Goal: Information Seeking & Learning: Check status

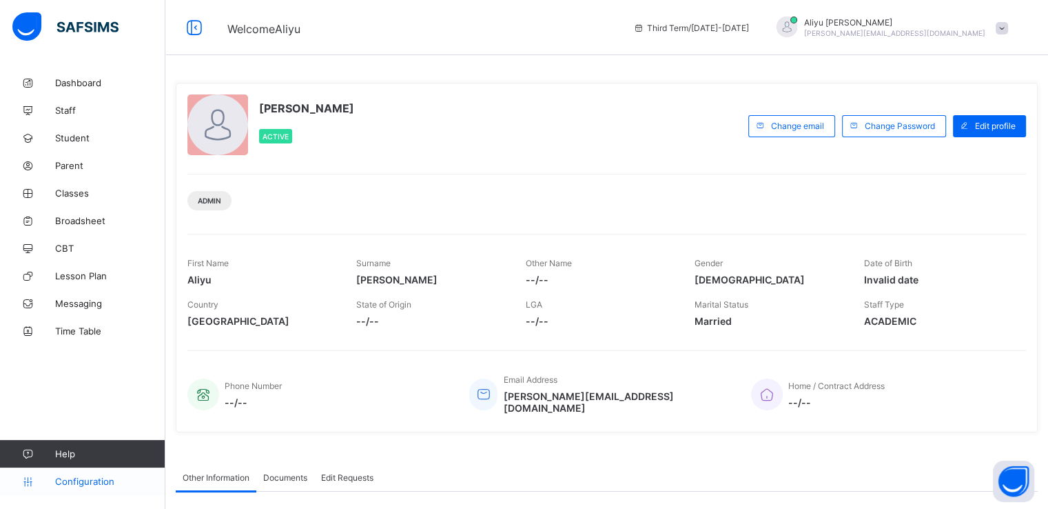
click at [81, 480] on span "Configuration" at bounding box center [110, 481] width 110 height 11
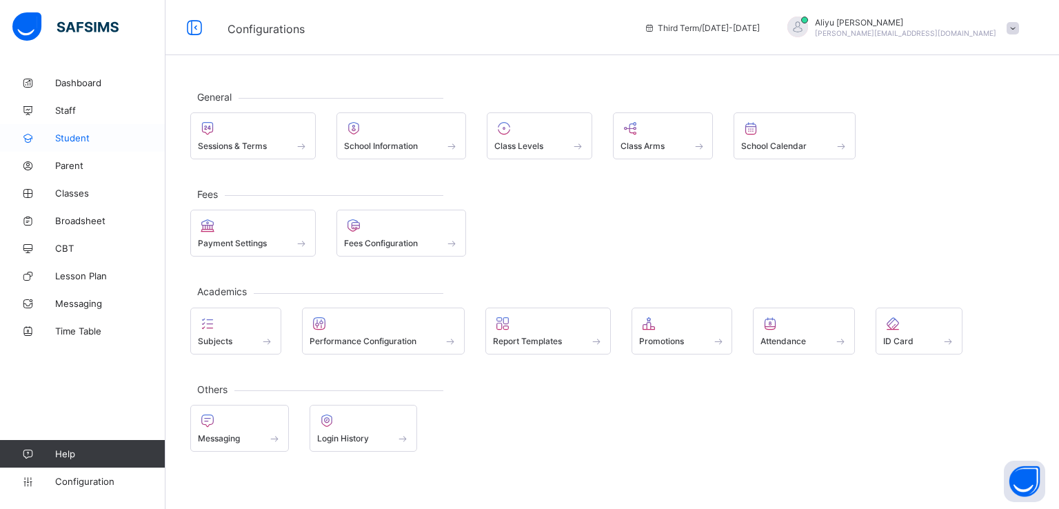
click at [74, 136] on span "Student" at bounding box center [110, 137] width 110 height 11
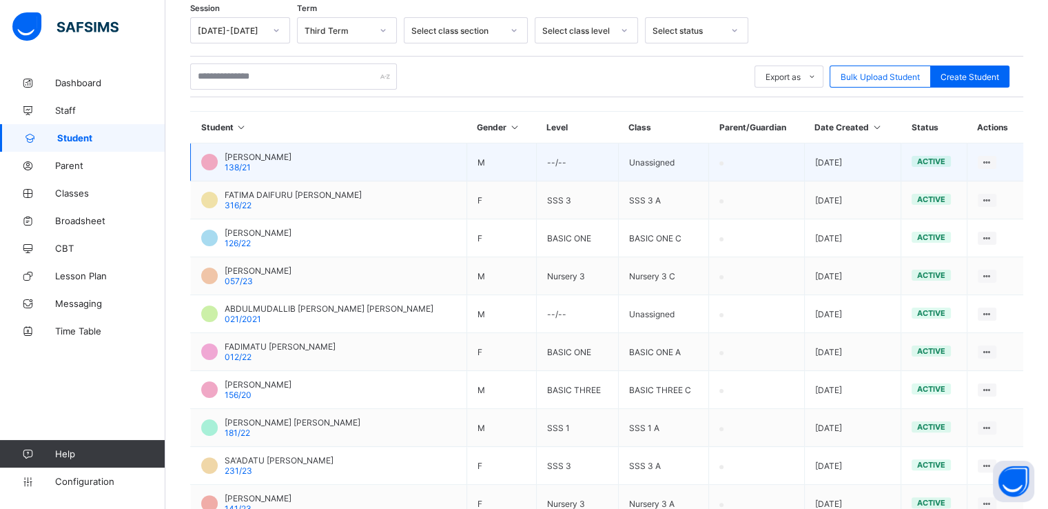
scroll to position [232, 0]
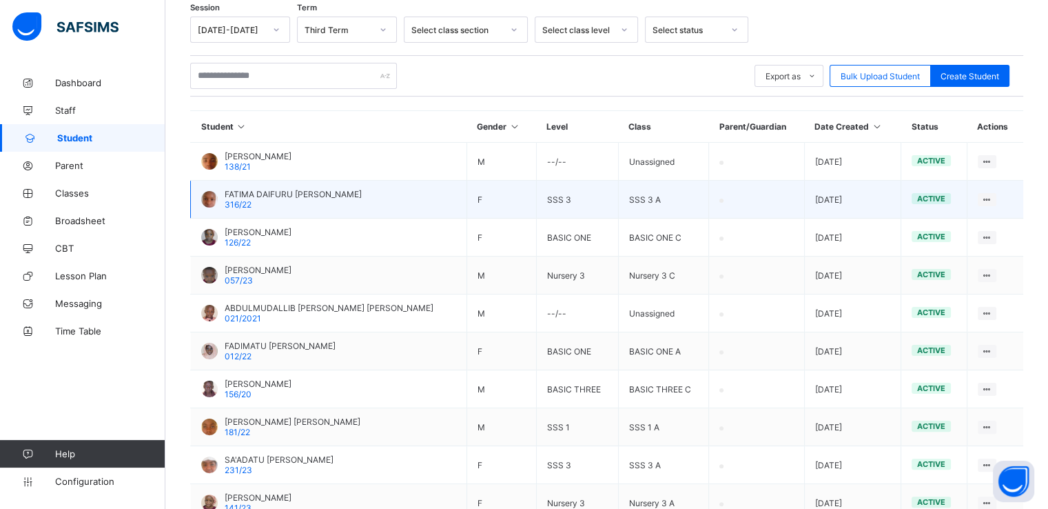
click at [238, 192] on span "FATIMA DAIFURU DAWARE" at bounding box center [293, 194] width 137 height 10
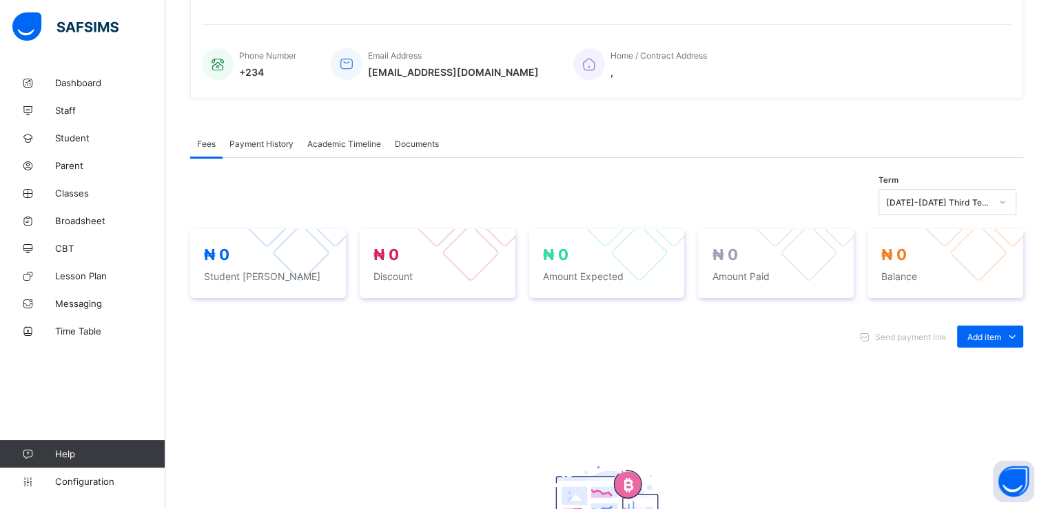
scroll to position [308, 0]
click at [353, 136] on div "Academic Timeline" at bounding box center [345, 143] width 88 height 28
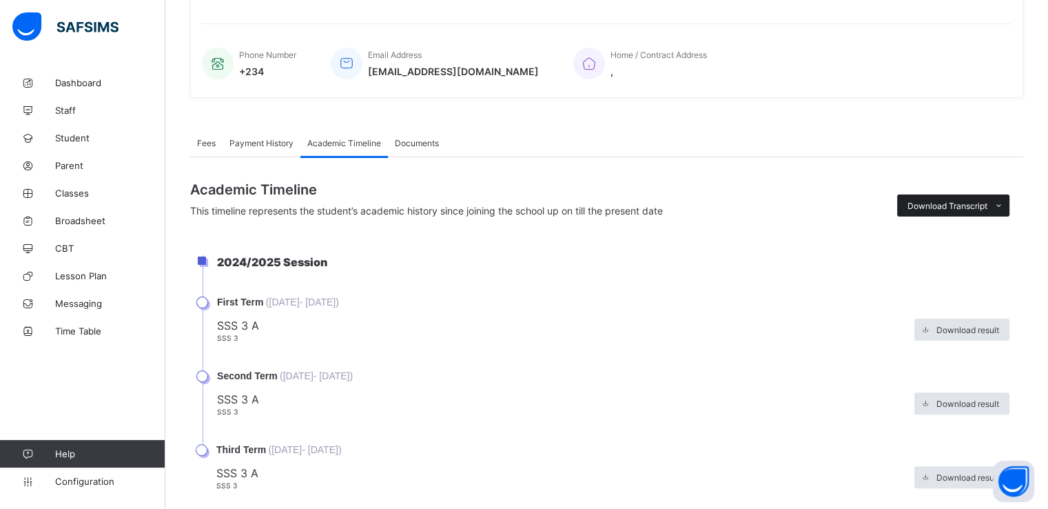
click at [1004, 208] on icon at bounding box center [999, 205] width 10 height 9
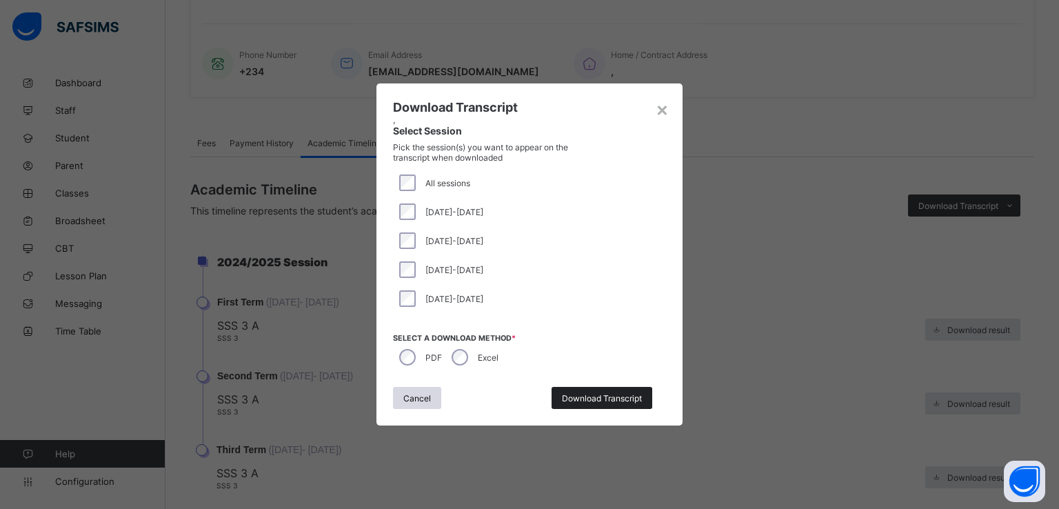
click at [582, 399] on span "Download Transcript" at bounding box center [602, 398] width 80 height 10
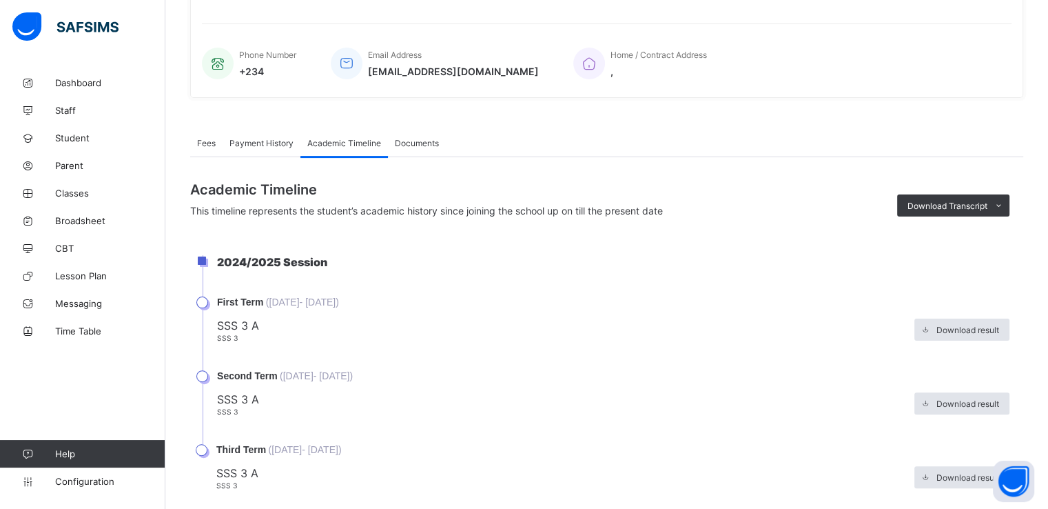
scroll to position [0, 0]
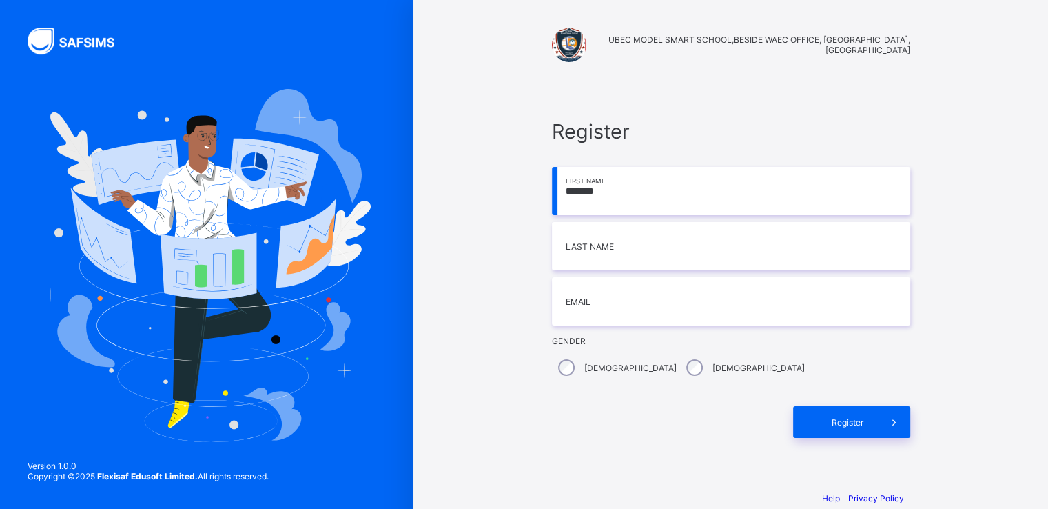
type input "*******"
click at [612, 307] on input "email" at bounding box center [731, 301] width 358 height 48
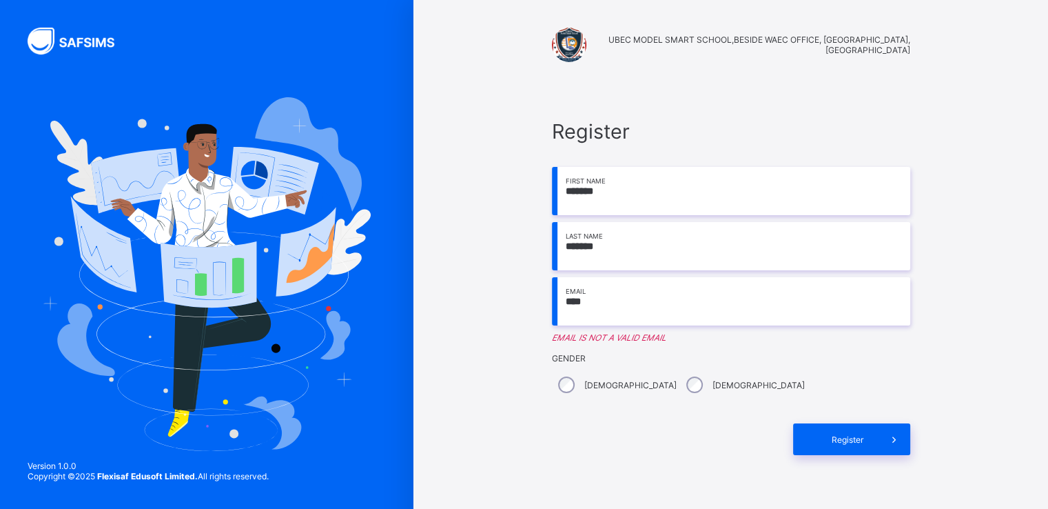
type input "**********"
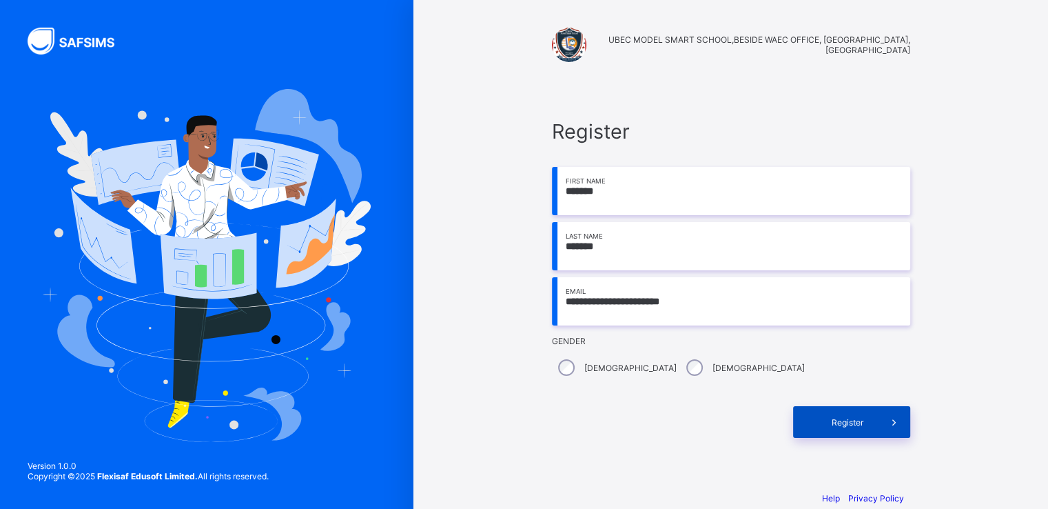
click at [861, 427] on span "Register" at bounding box center [848, 422] width 61 height 10
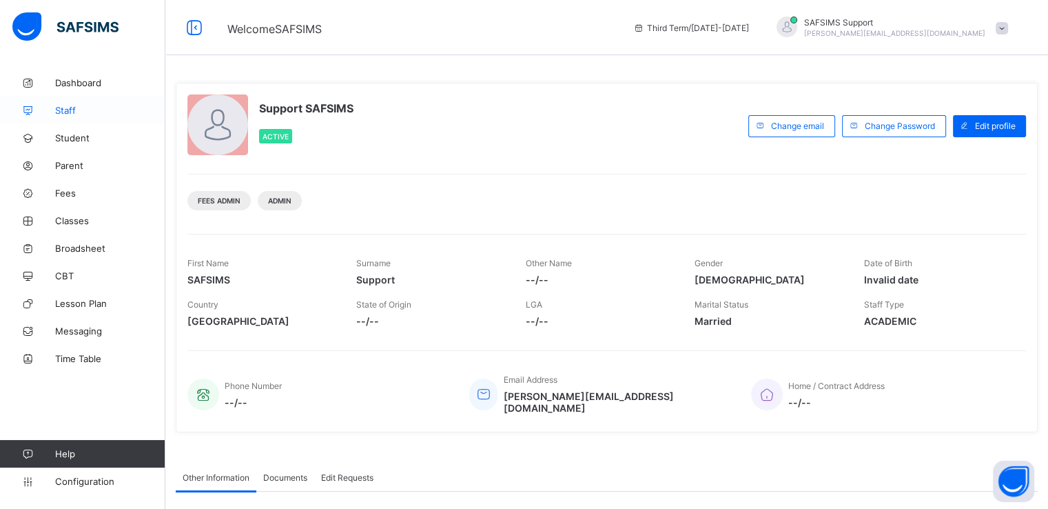
click at [63, 108] on span "Staff" at bounding box center [110, 110] width 110 height 11
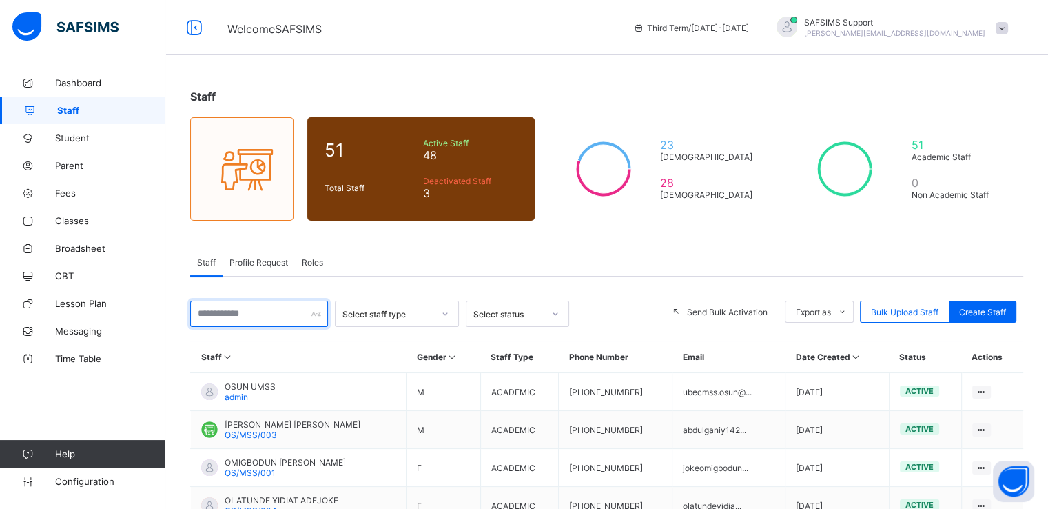
click at [263, 314] on input "text" at bounding box center [259, 314] width 138 height 26
paste input "**********"
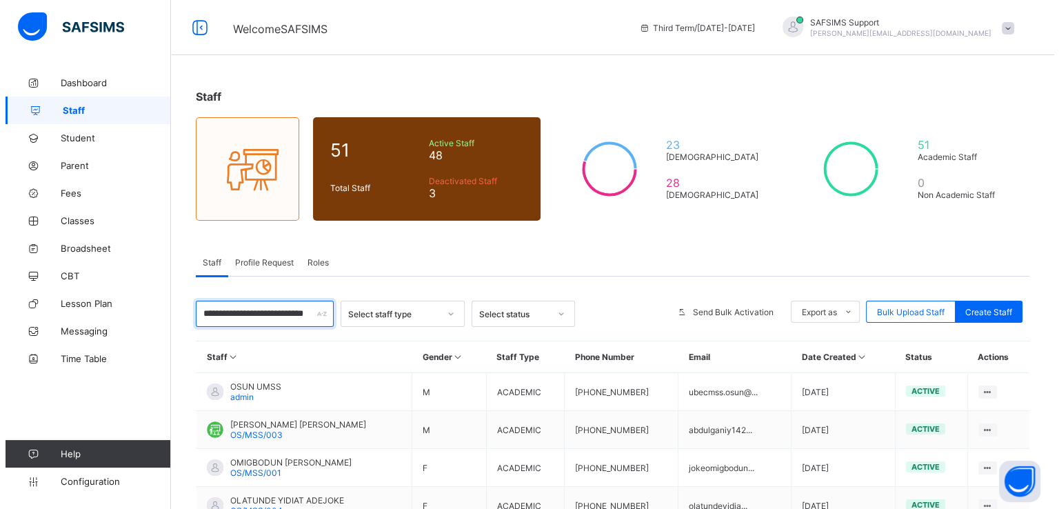
scroll to position [0, 21]
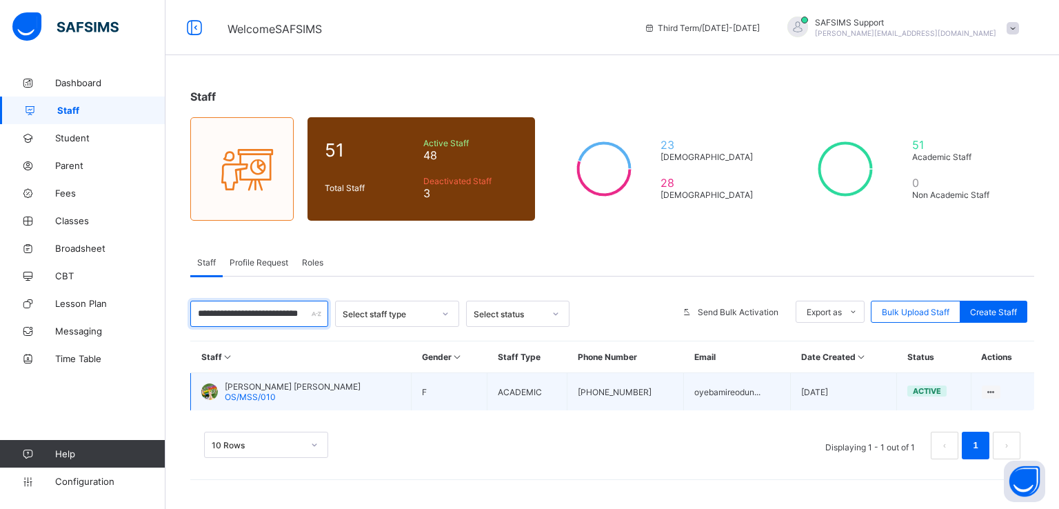
type input "**********"
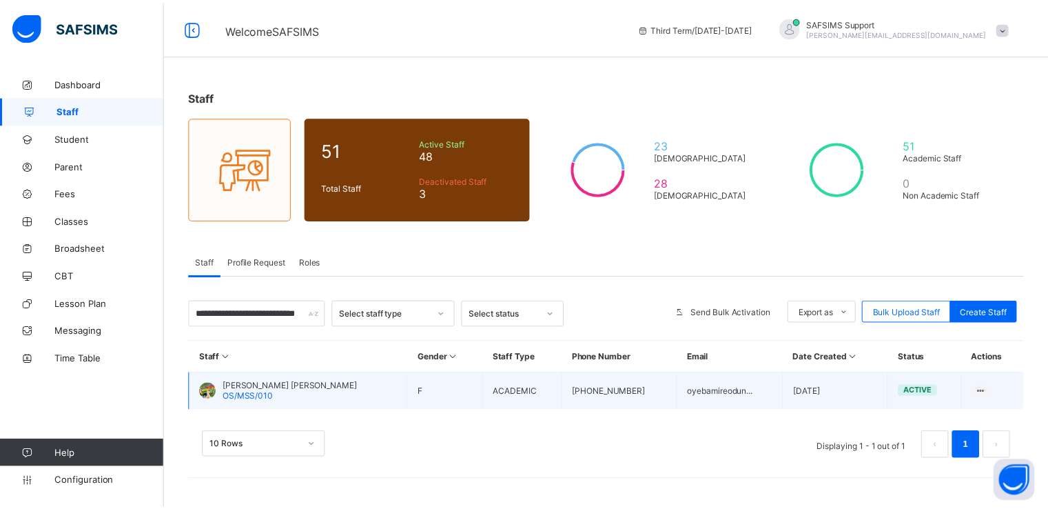
scroll to position [0, 0]
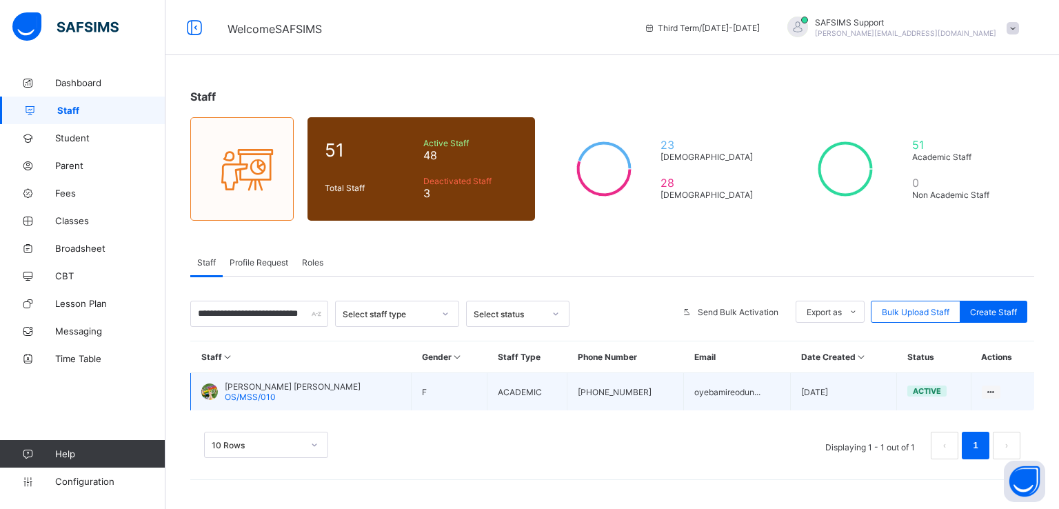
click at [263, 383] on span "Oyebamire Odunayo Toyin" at bounding box center [293, 386] width 136 height 10
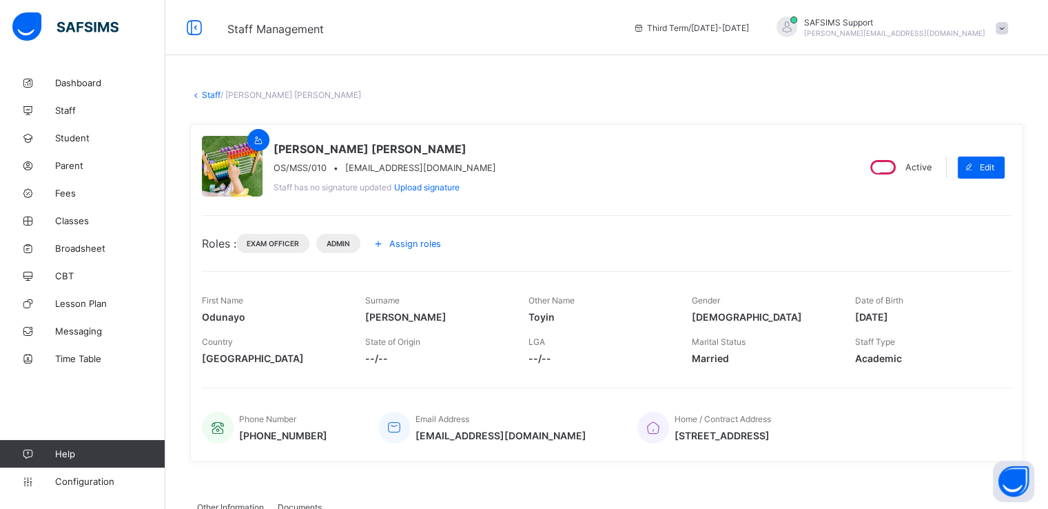
drag, startPoint x: 202, startPoint y: 316, endPoint x: 265, endPoint y: 319, distance: 62.8
click at [265, 319] on span "Odunayo" at bounding box center [273, 317] width 143 height 12
copy span "Odunayo"
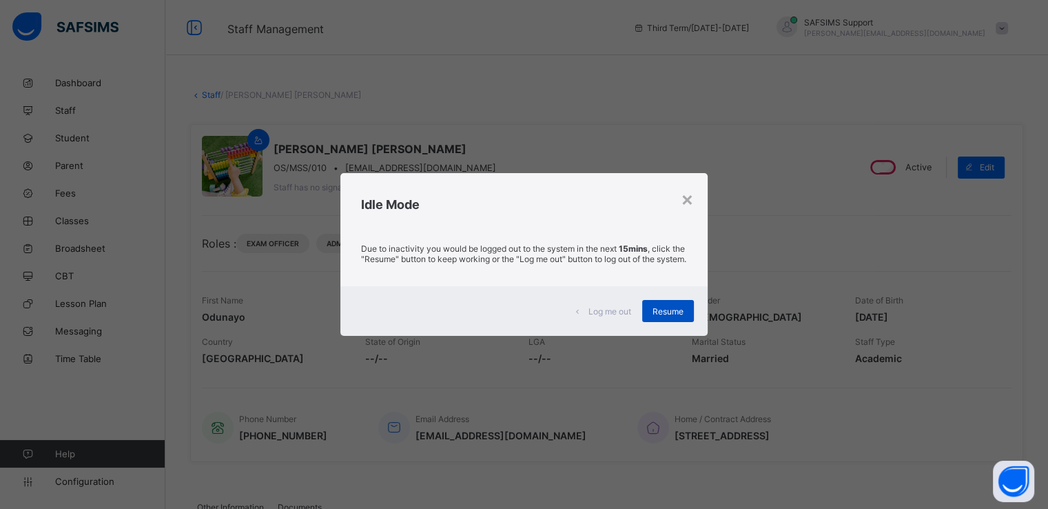
click at [660, 314] on span "Resume" at bounding box center [668, 311] width 31 height 10
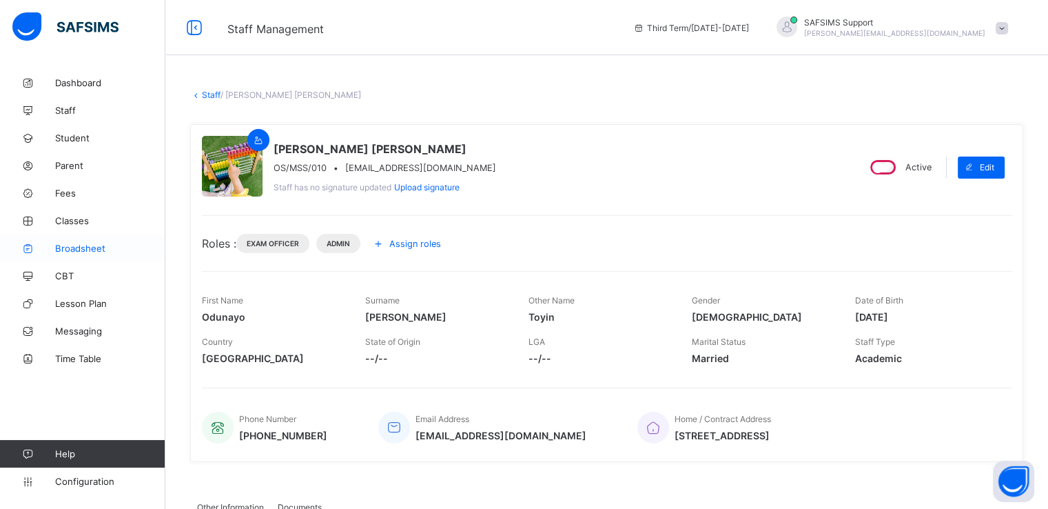
click at [70, 250] on span "Broadsheet" at bounding box center [110, 248] width 110 height 11
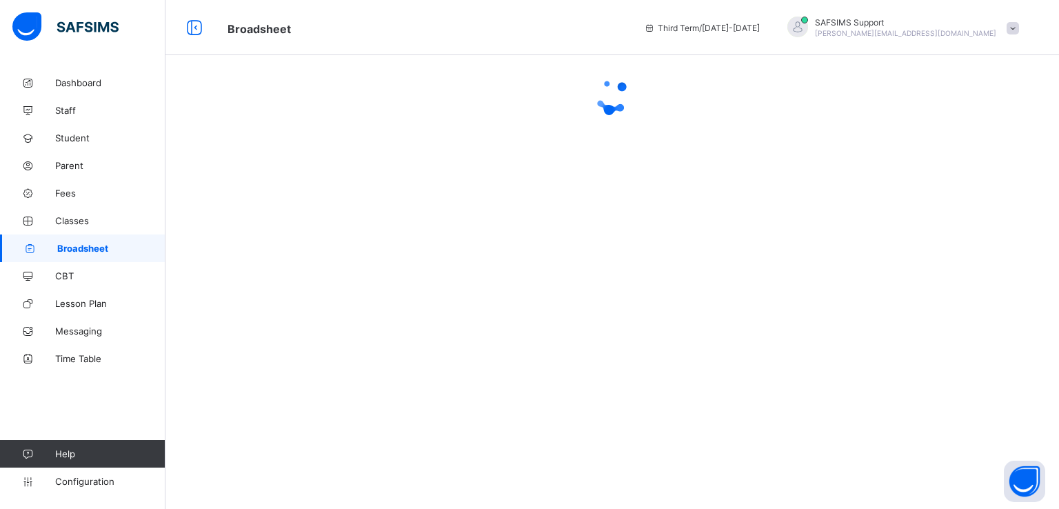
click at [583, 170] on div at bounding box center [611, 254] width 893 height 509
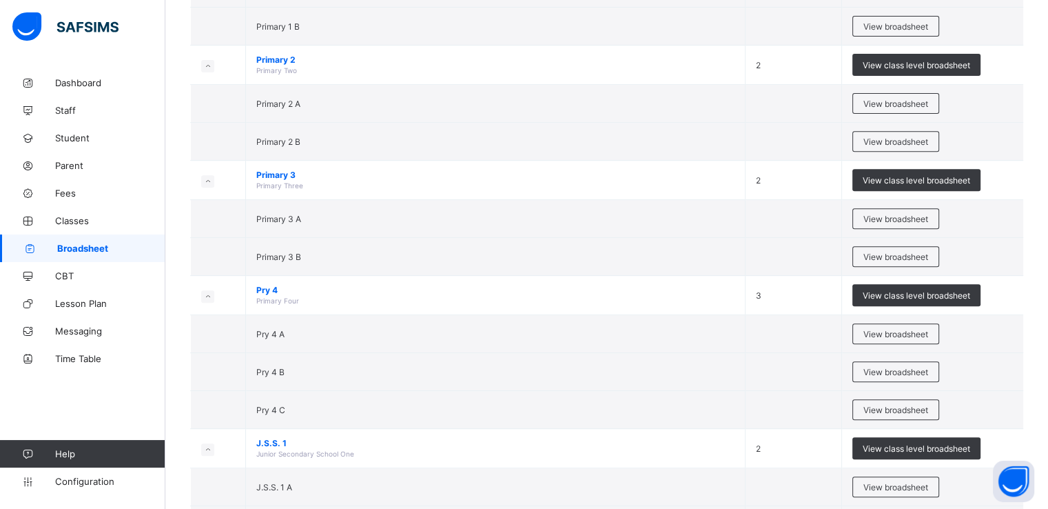
scroll to position [722, 0]
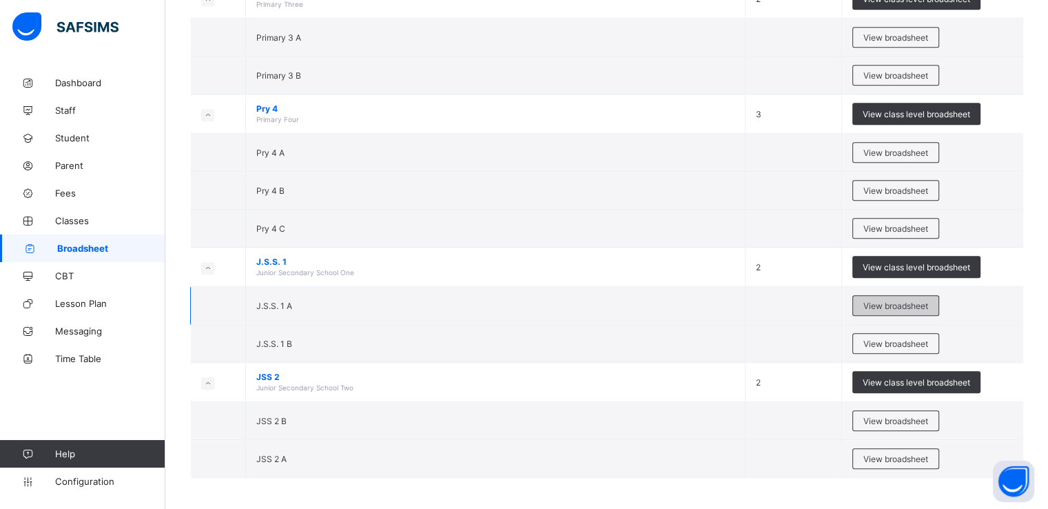
click at [895, 305] on span "View broadsheet" at bounding box center [896, 306] width 65 height 10
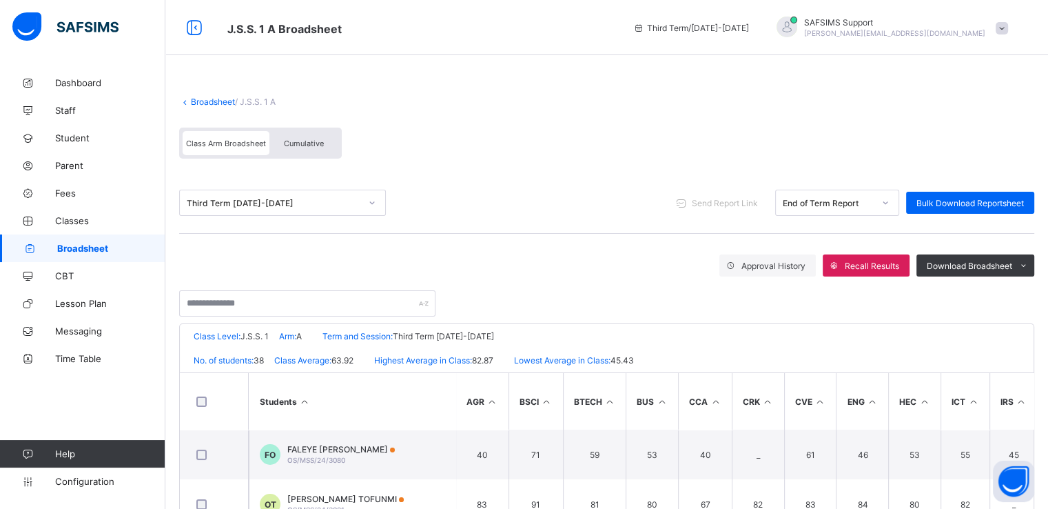
scroll to position [237, 0]
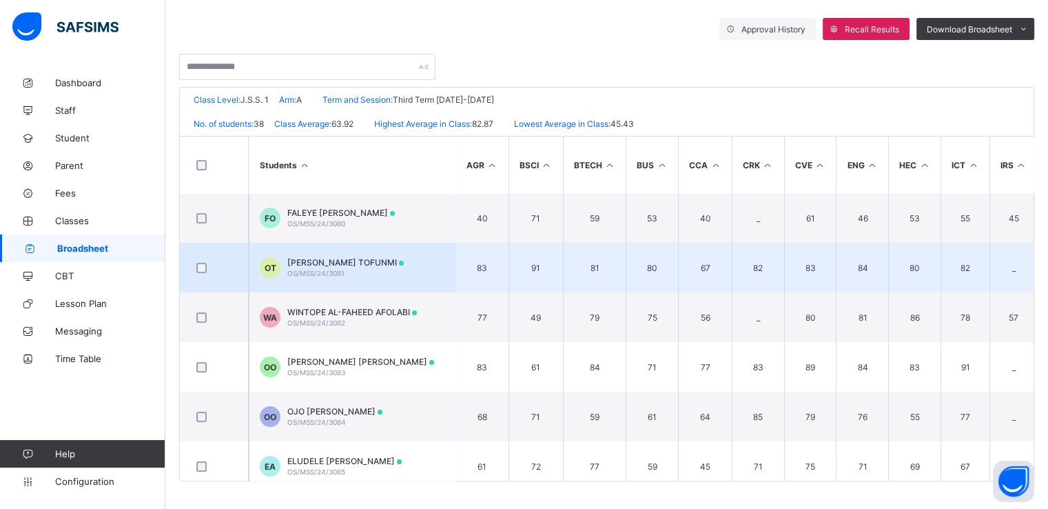
click at [315, 267] on div "OLADIPUPO JAMIN TOFUNMI OS/MSS/24/3081" at bounding box center [345, 267] width 116 height 21
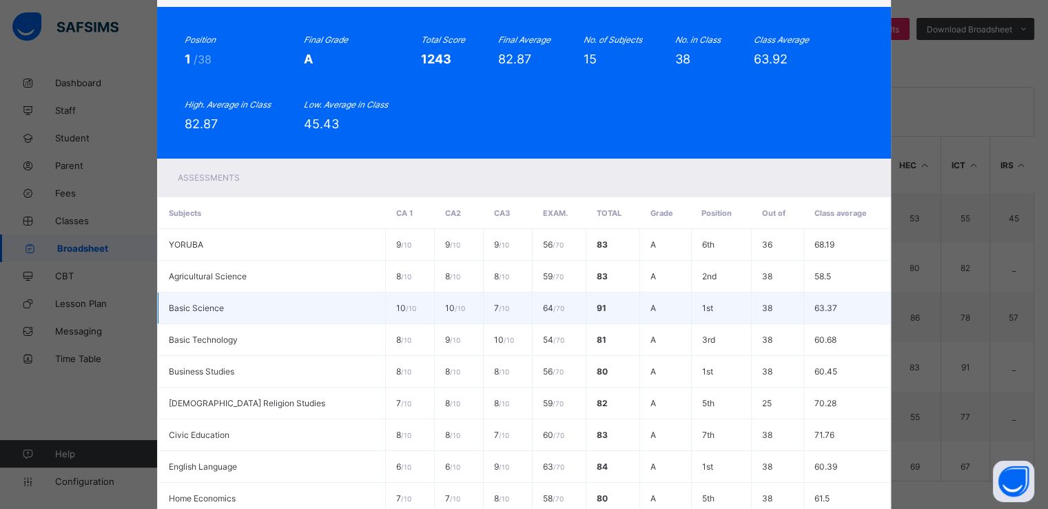
scroll to position [0, 0]
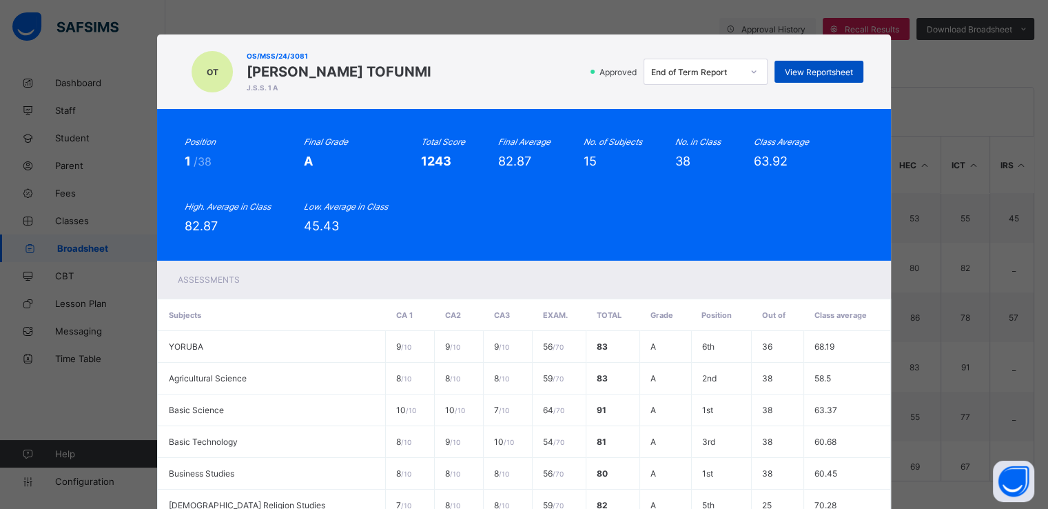
click at [807, 69] on span "View Reportsheet" at bounding box center [819, 72] width 68 height 10
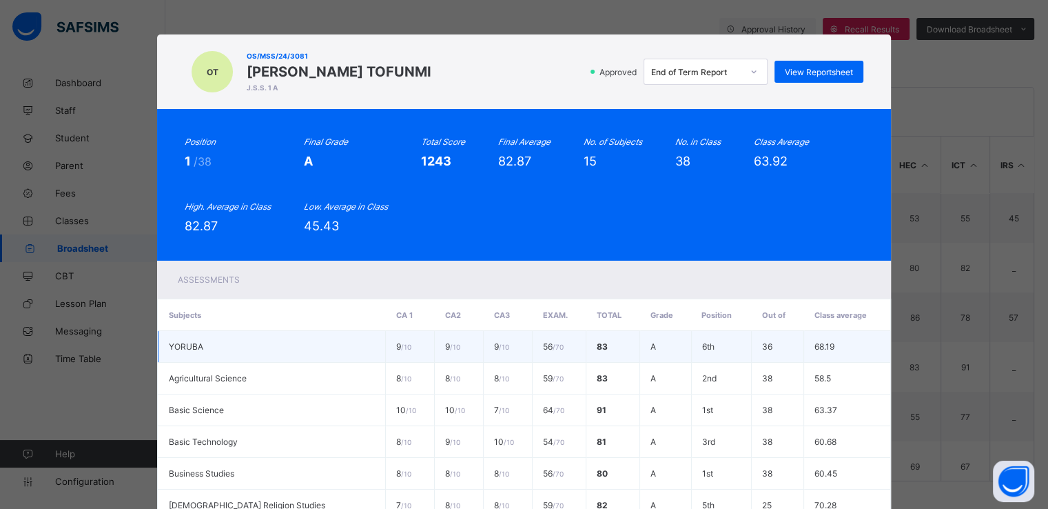
scroll to position [442, 0]
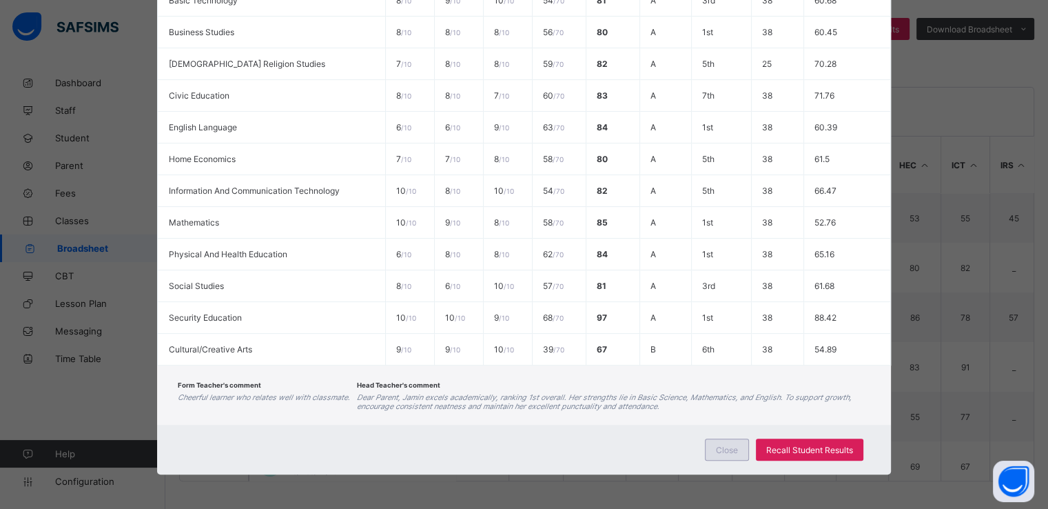
click at [731, 458] on div "Close" at bounding box center [727, 449] width 44 height 22
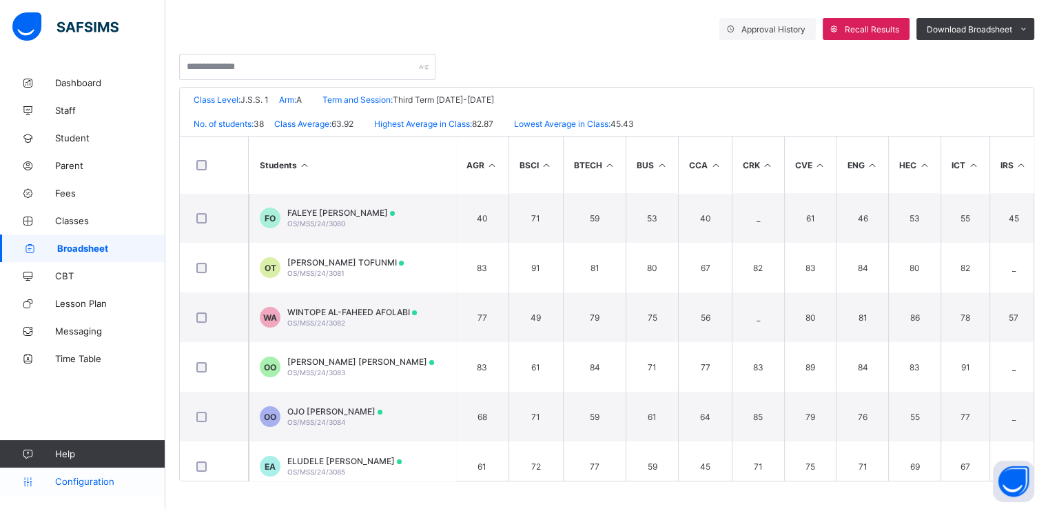
click at [83, 487] on link "Configuration" at bounding box center [82, 481] width 165 height 28
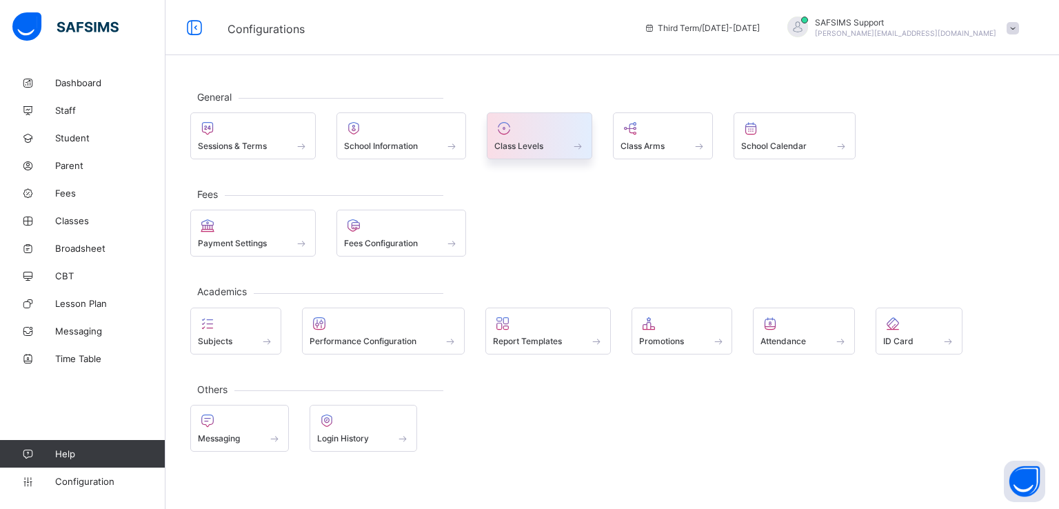
click at [540, 140] on div "Class Levels" at bounding box center [539, 146] width 90 height 12
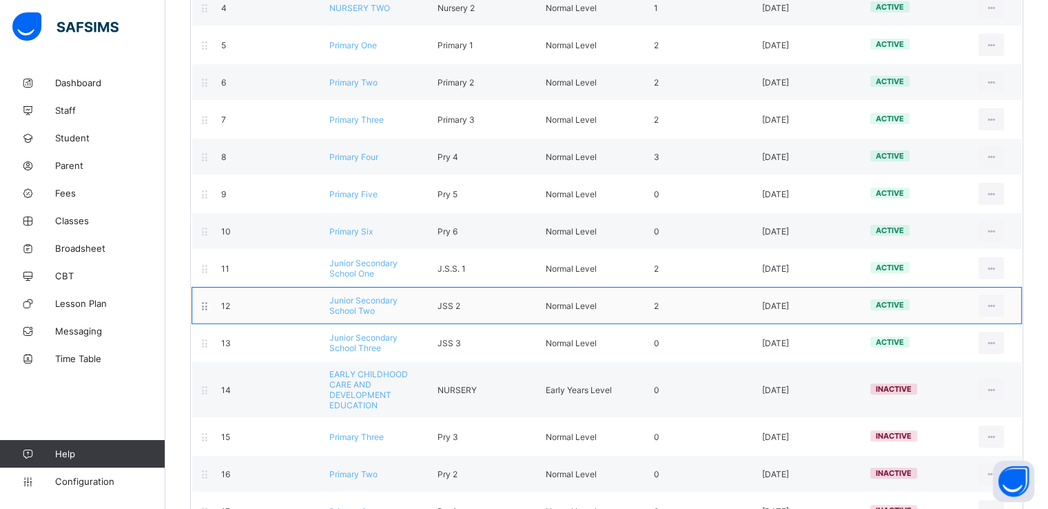
scroll to position [310, 0]
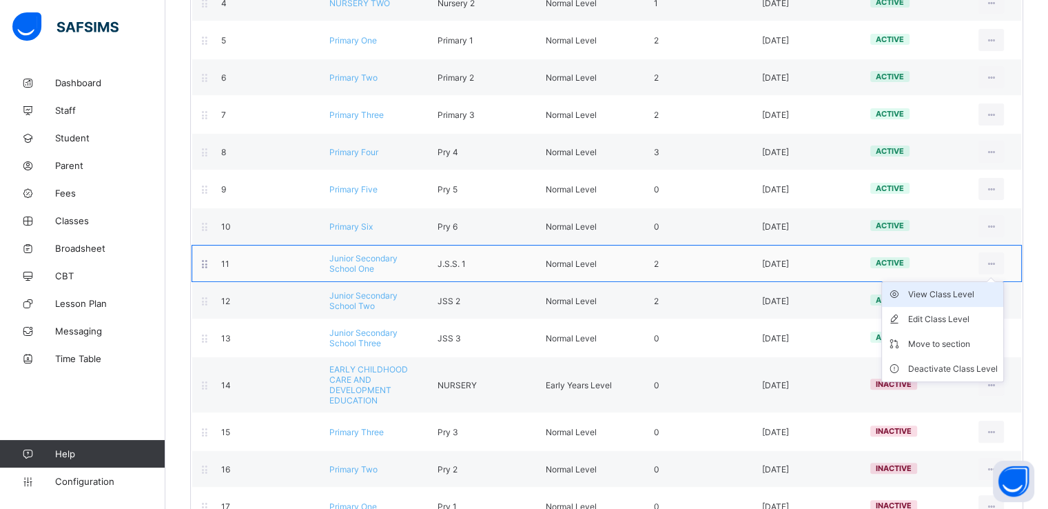
click at [951, 293] on div "View Class Level" at bounding box center [953, 294] width 90 height 14
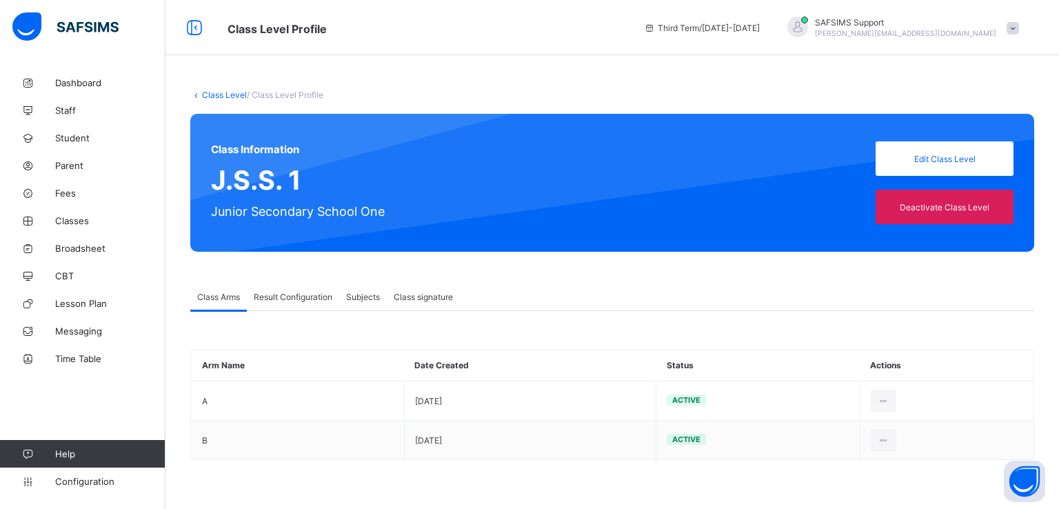
click at [294, 300] on span "Result Configuration" at bounding box center [293, 297] width 79 height 10
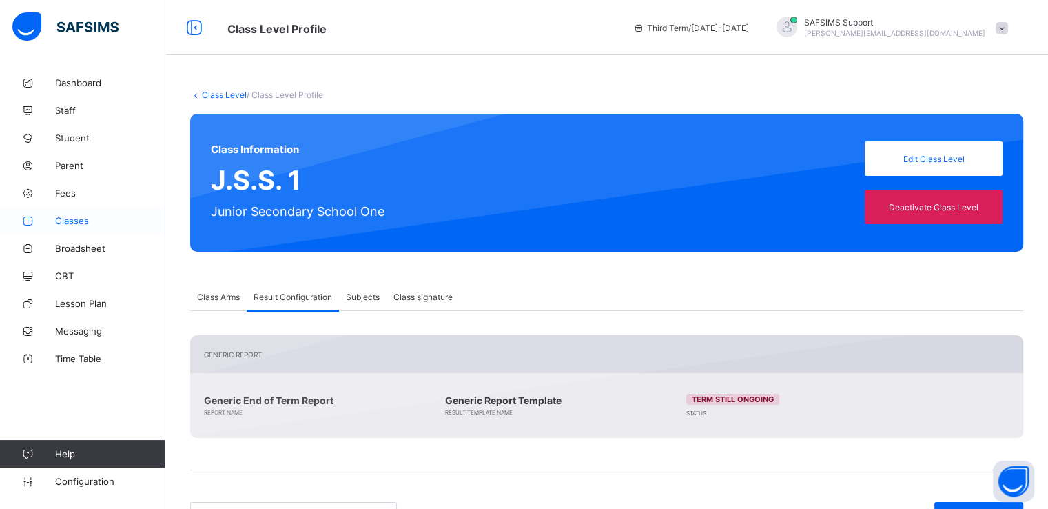
click at [69, 216] on span "Classes" at bounding box center [110, 220] width 110 height 11
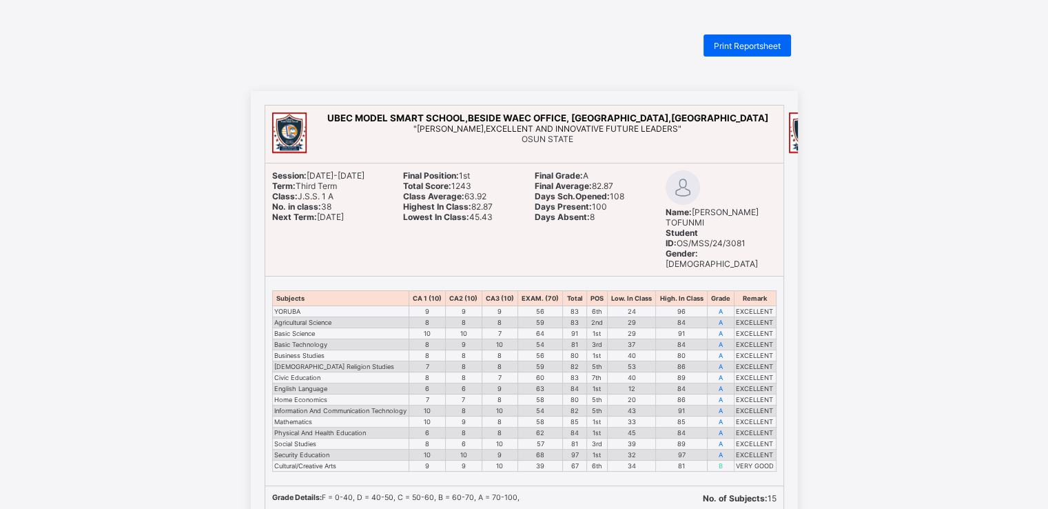
click at [678, 328] on td "91" at bounding box center [682, 333] width 52 height 11
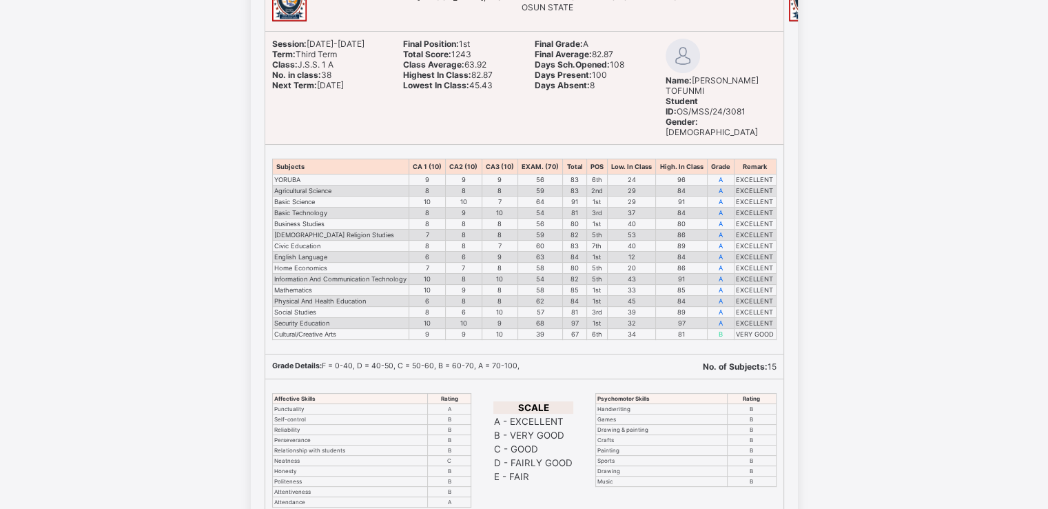
scroll to position [132, 0]
